Goal: Download file/media

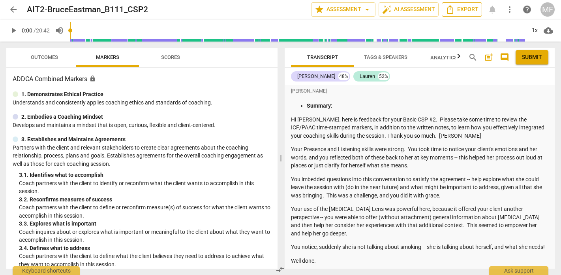
click at [458, 8] on span "Export" at bounding box center [462, 9] width 33 height 9
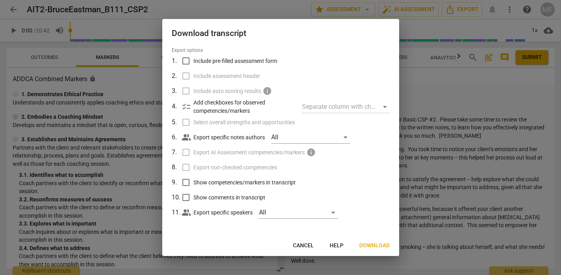
scroll to position [24, 0]
click at [384, 244] on span "Download" at bounding box center [374, 245] width 30 height 8
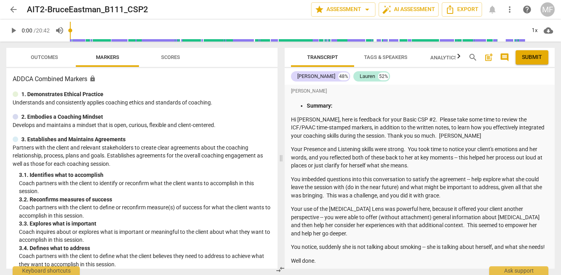
click at [13, 31] on span "play_arrow" at bounding box center [13, 30] width 9 height 9
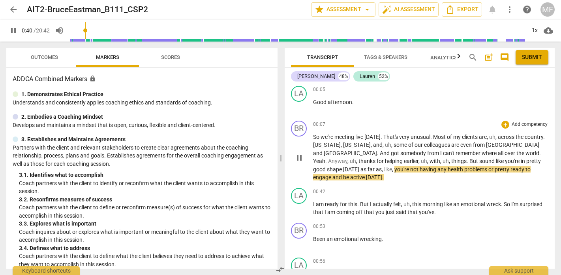
scroll to position [1607, 0]
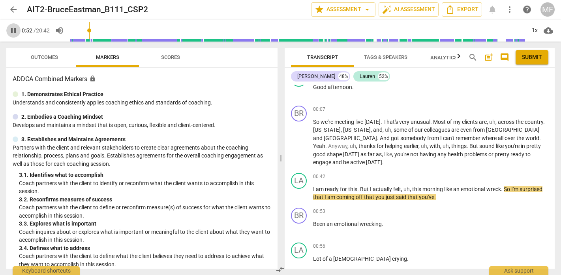
click at [14, 31] on span "pause" at bounding box center [13, 30] width 9 height 9
click at [13, 29] on span "play_arrow" at bounding box center [13, 30] width 9 height 9
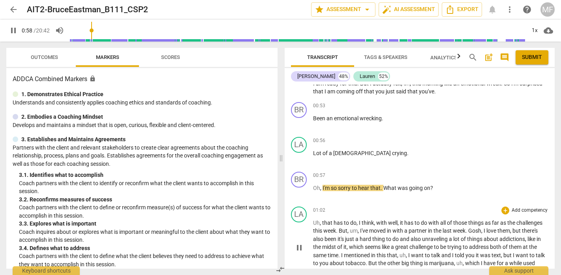
scroll to position [1714, 0]
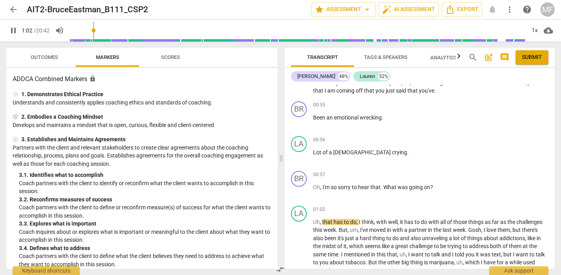
click at [16, 30] on span "pause" at bounding box center [13, 30] width 9 height 9
type input "63"
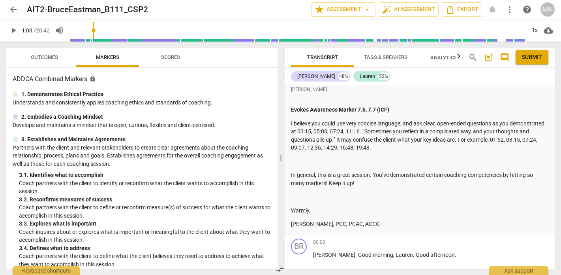
scroll to position [1408, 0]
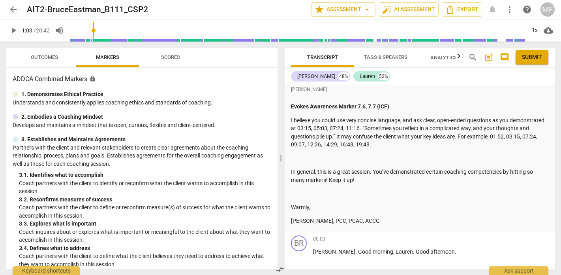
click at [73, 34] on input "range" at bounding box center [298, 30] width 456 height 25
click at [10, 32] on span "play_arrow" at bounding box center [13, 30] width 9 height 9
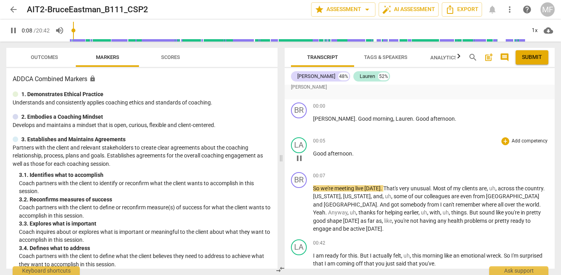
scroll to position [1542, 0]
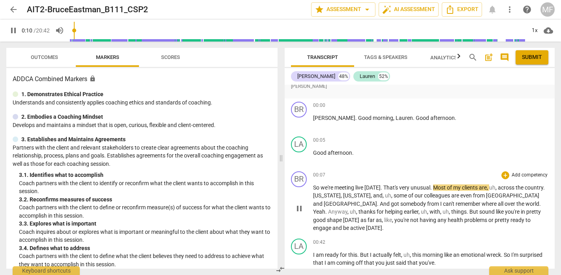
click at [301, 203] on span "pause" at bounding box center [299, 207] width 9 height 9
type input "11"
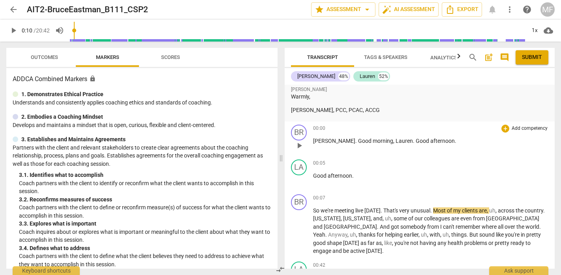
scroll to position [1552, 0]
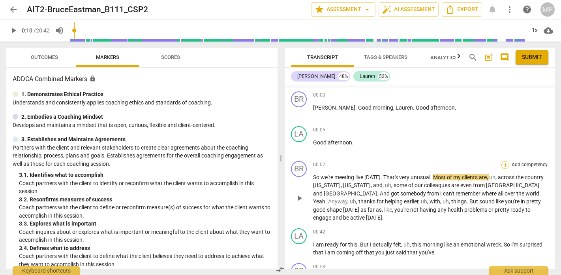
click at [504, 161] on div "+" at bounding box center [506, 165] width 8 height 8
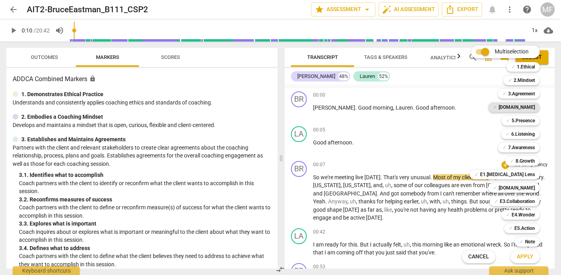
click at [527, 105] on b "[DOMAIN_NAME]" at bounding box center [517, 106] width 36 height 9
click at [525, 262] on button "Apply" at bounding box center [525, 256] width 29 height 14
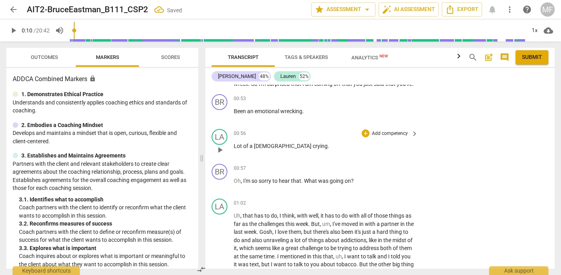
scroll to position [1404, 0]
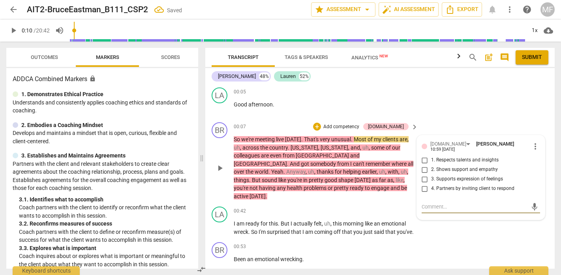
click at [422, 165] on input "2. Shows support and empathy" at bounding box center [425, 169] width 13 height 9
checkbox input "true"
click at [355, 123] on p "Add competency" at bounding box center [342, 126] width 38 height 7
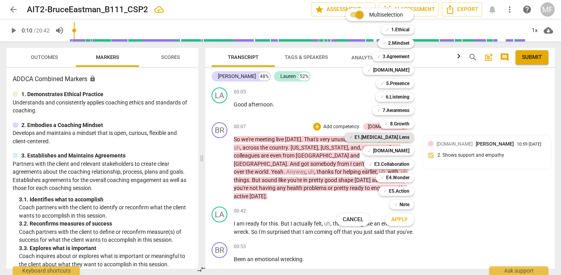
click at [397, 138] on b "E1.[MEDICAL_DATA] Lens" at bounding box center [382, 136] width 55 height 9
click at [402, 219] on span "Apply" at bounding box center [399, 219] width 17 height 8
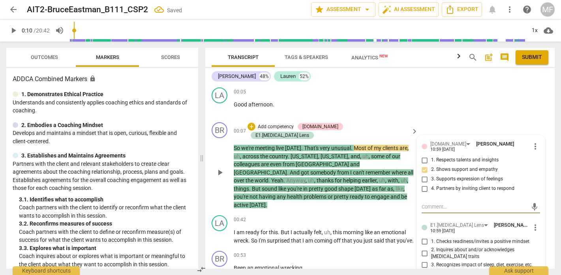
click at [423, 237] on input "1. Checks readiness/invites a positive mindset" at bounding box center [425, 241] width 13 height 9
checkbox input "true"
click at [529, 88] on div "LA play_arrow pause 00:05 + Add competency keyboard_arrow_right Good afternoon ." at bounding box center [380, 101] width 350 height 35
